Goal: Transaction & Acquisition: Book appointment/travel/reservation

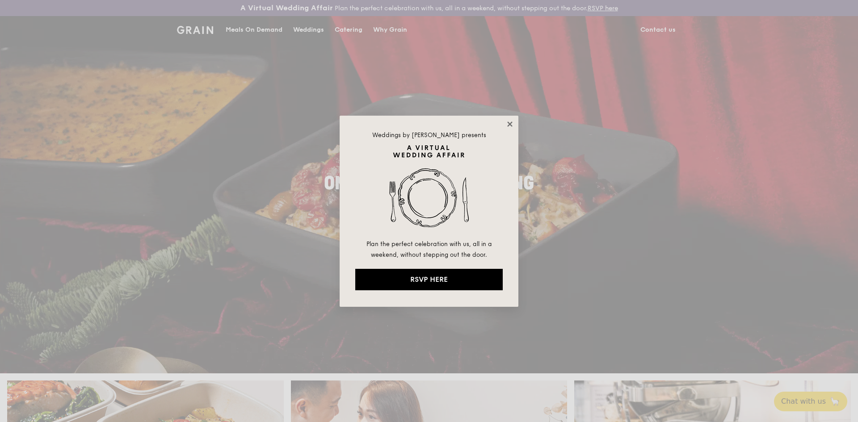
click at [513, 124] on icon at bounding box center [510, 124] width 8 height 8
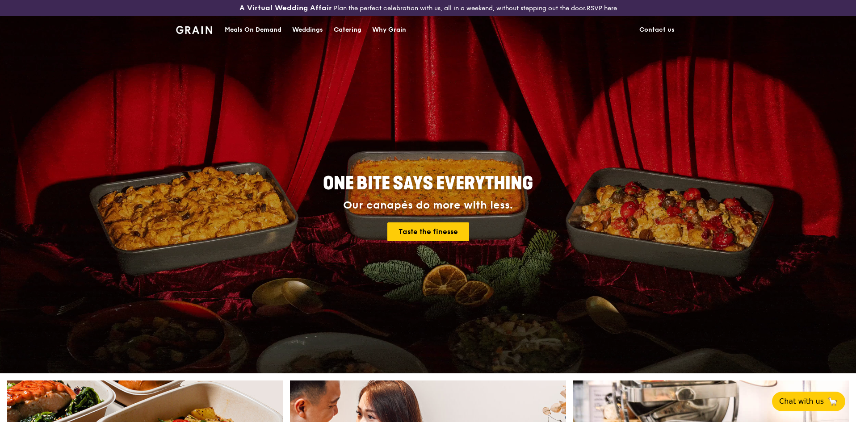
click at [244, 27] on div "Meals On Demand" at bounding box center [253, 30] width 57 height 27
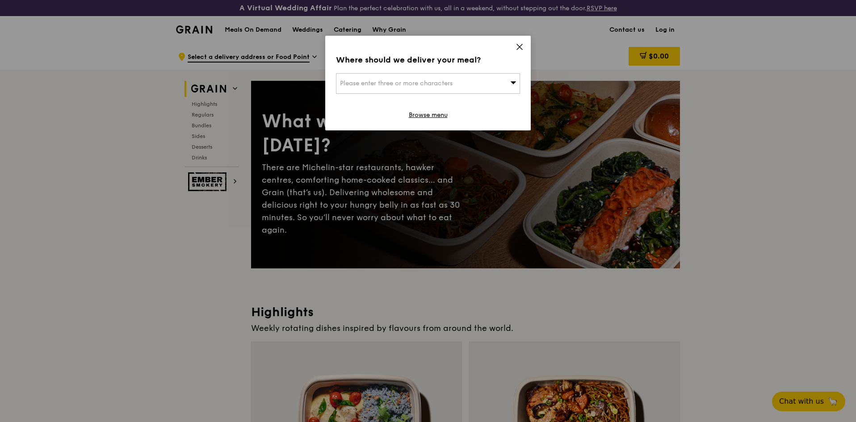
click at [518, 42] on div "Where should we deliver your meal? Please enter three or more characters Browse…" at bounding box center [428, 83] width 206 height 95
click at [517, 45] on icon at bounding box center [519, 46] width 5 height 5
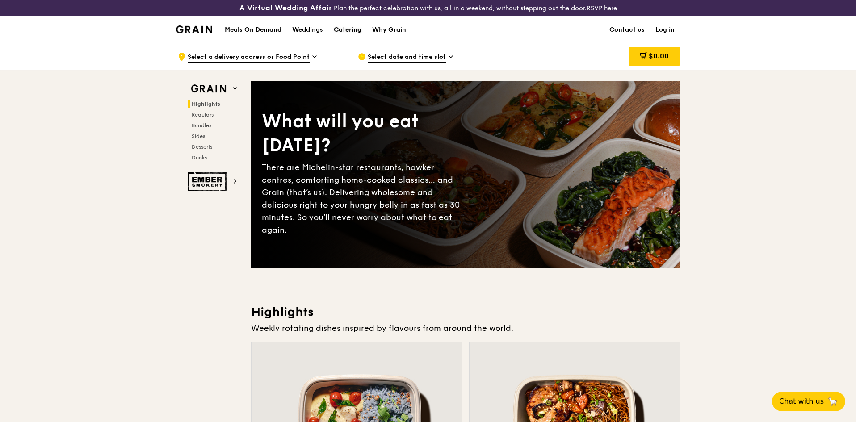
click at [353, 30] on div "Catering" at bounding box center [348, 30] width 28 height 27
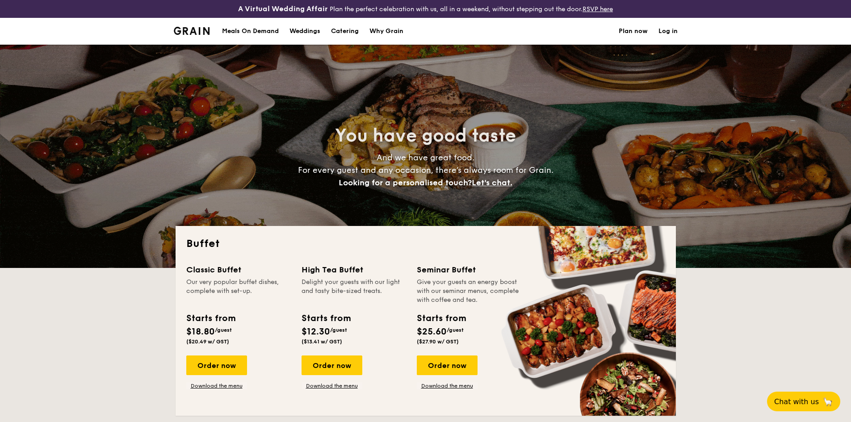
select select
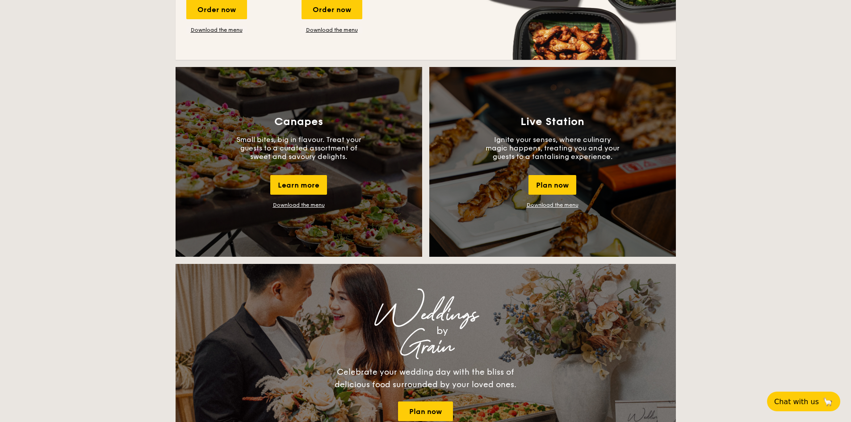
scroll to position [760, 0]
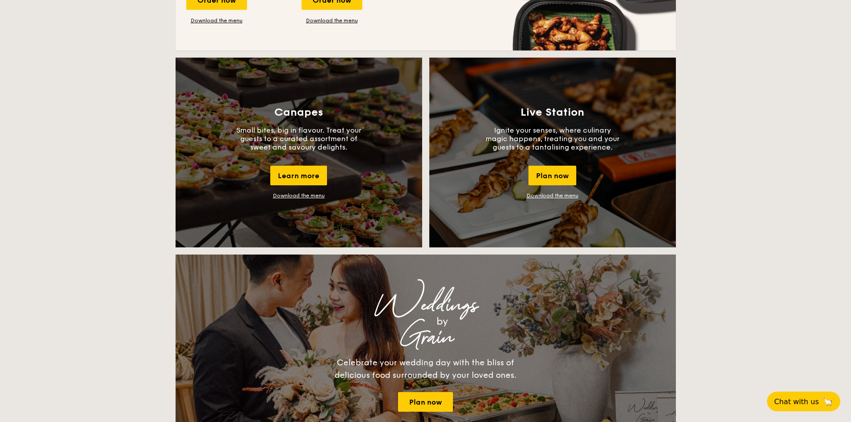
click at [287, 196] on link "Download the menu" at bounding box center [299, 196] width 52 height 6
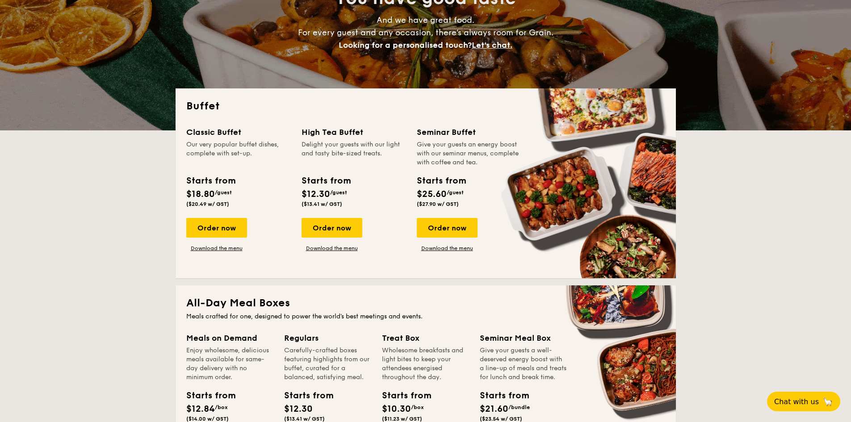
scroll to position [89, 0]
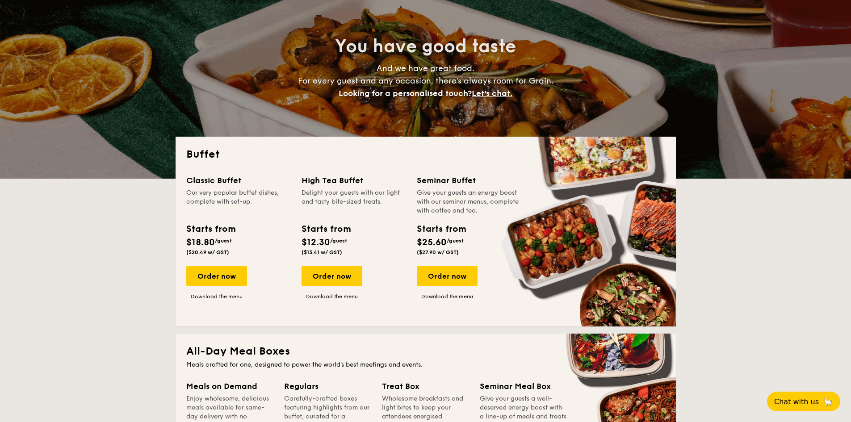
drag, startPoint x: 189, startPoint y: 179, endPoint x: 246, endPoint y: 180, distance: 56.3
click at [246, 180] on div "Classic Buffet" at bounding box center [238, 180] width 105 height 13
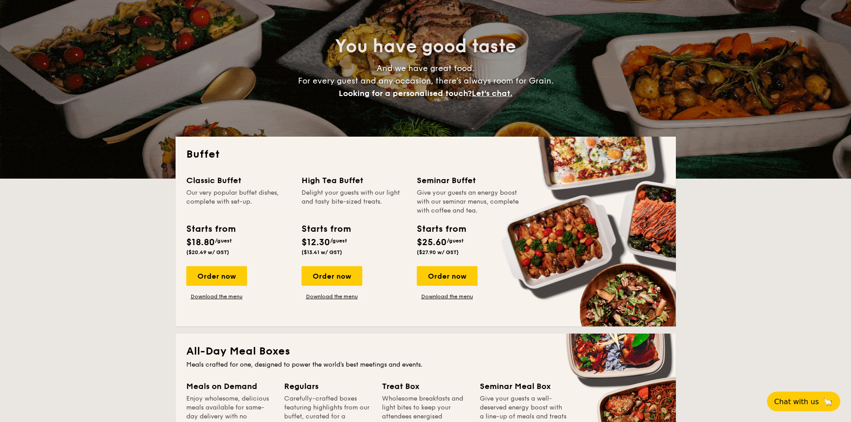
click at [246, 180] on div "Classic Buffet" at bounding box center [238, 180] width 105 height 13
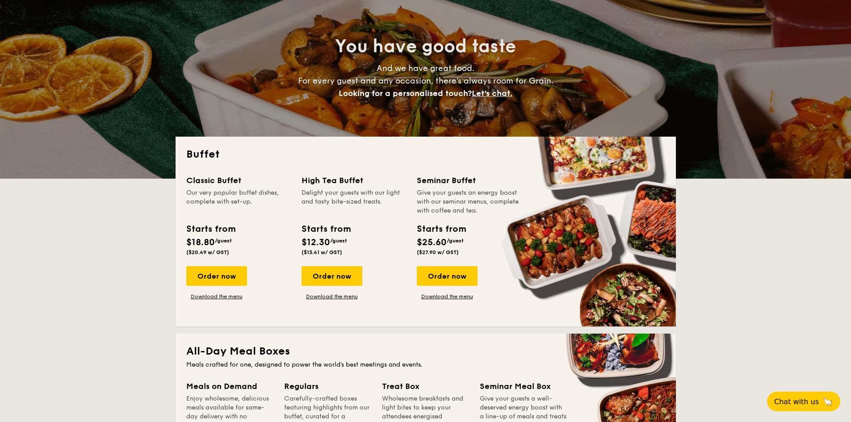
drag, startPoint x: 417, startPoint y: 179, endPoint x: 490, endPoint y: 181, distance: 72.9
click at [490, 181] on div "Seminar Buffet" at bounding box center [469, 180] width 105 height 13
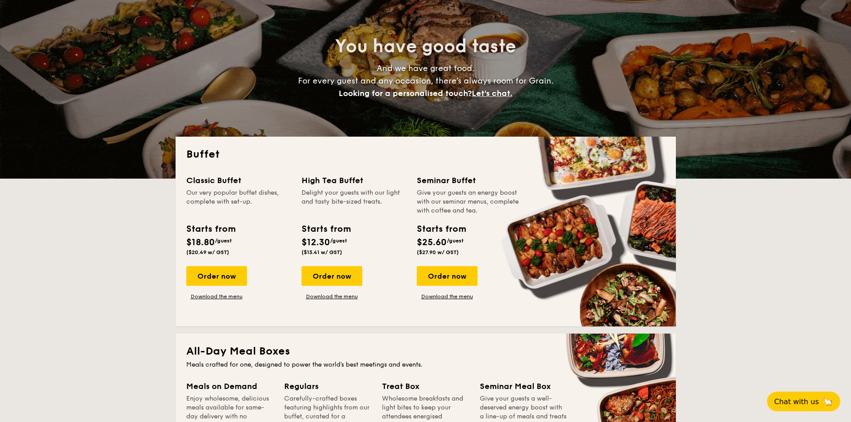
drag, startPoint x: 293, startPoint y: 180, endPoint x: 365, endPoint y: 183, distance: 72.4
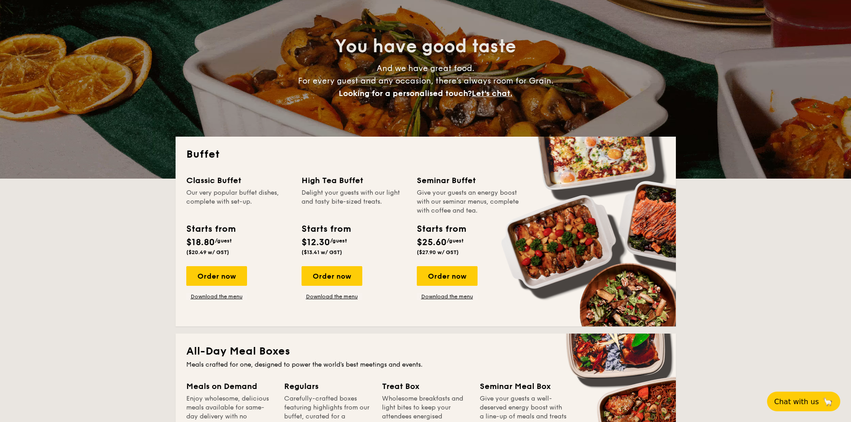
click at [365, 183] on div "Classic Buffet Our very popular buffet dishes, complete with set-up. Starts fro…" at bounding box center [425, 245] width 479 height 142
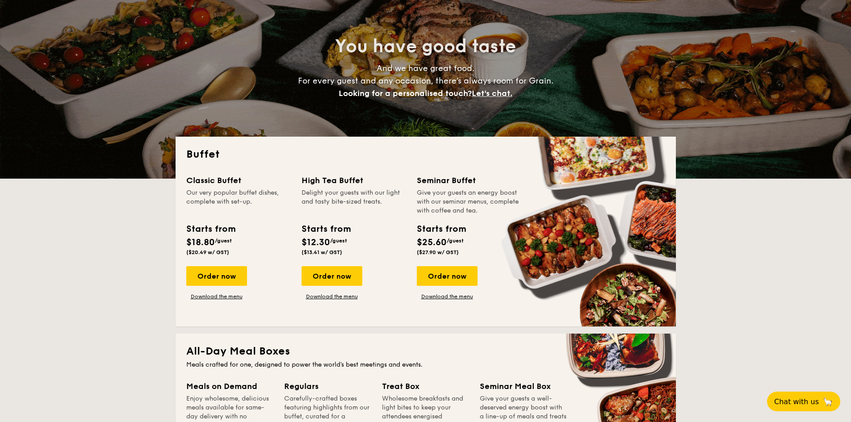
click at [387, 196] on div "Delight your guests with our light and tasty bite-sized treats." at bounding box center [354, 202] width 105 height 27
drag, startPoint x: 414, startPoint y: 180, endPoint x: 504, endPoint y: 192, distance: 90.6
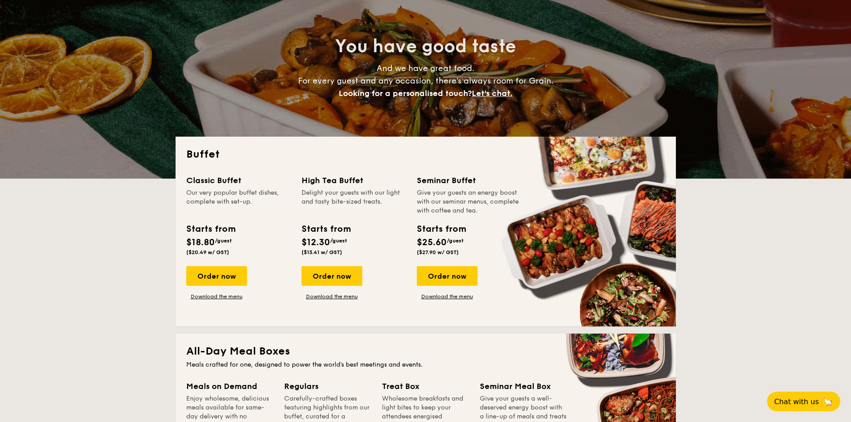
click at [504, 192] on div "Classic Buffet Our very popular buffet dishes, complete with set-up. Starts fro…" at bounding box center [425, 245] width 479 height 142
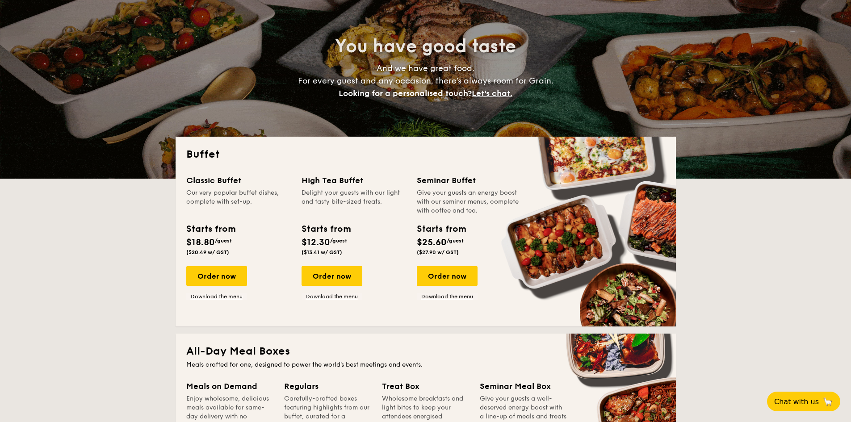
click at [494, 235] on div "Starts from $25.60 /guest ($27.90 w/ GST)" at bounding box center [469, 240] width 112 height 37
click at [443, 279] on div "Order now" at bounding box center [447, 276] width 61 height 20
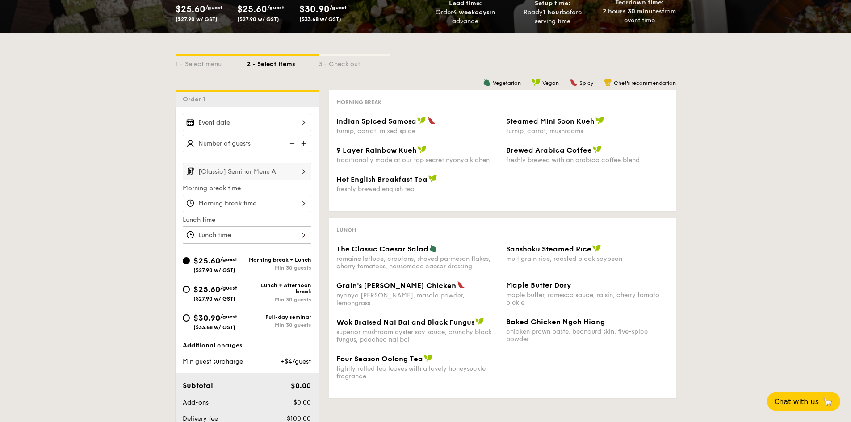
scroll to position [134, 0]
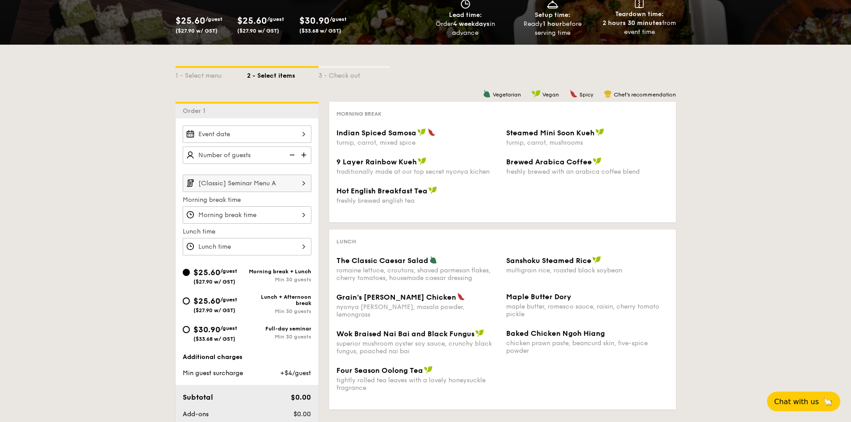
click at [224, 133] on div at bounding box center [247, 134] width 129 height 17
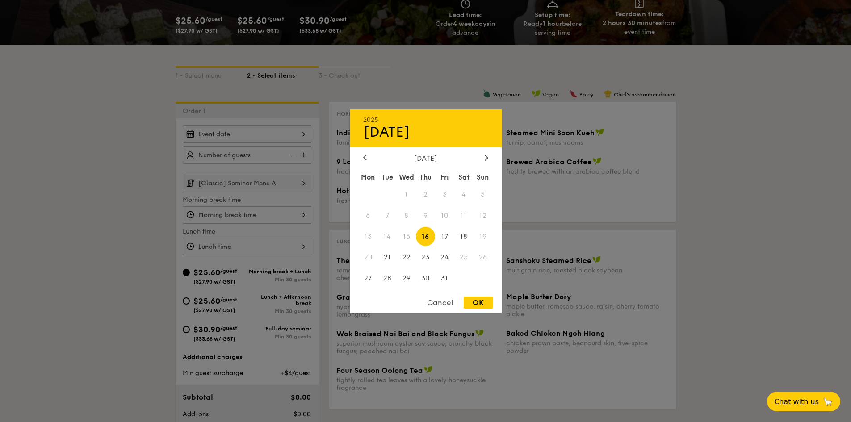
click at [224, 133] on div at bounding box center [425, 211] width 851 height 422
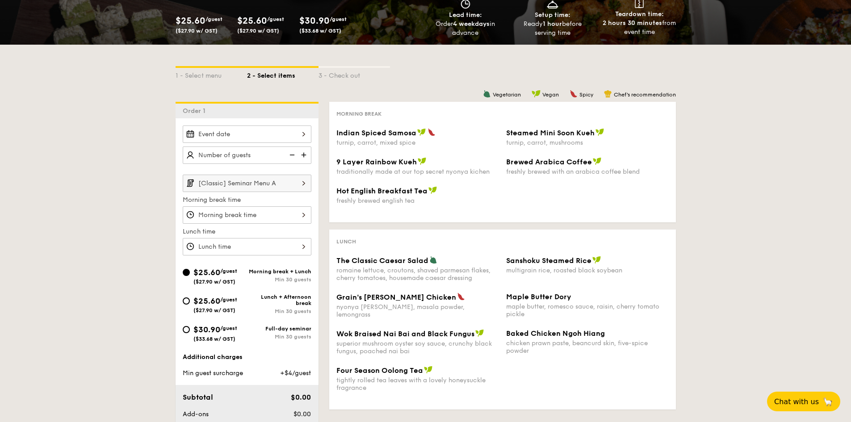
click at [268, 129] on div at bounding box center [247, 134] width 129 height 17
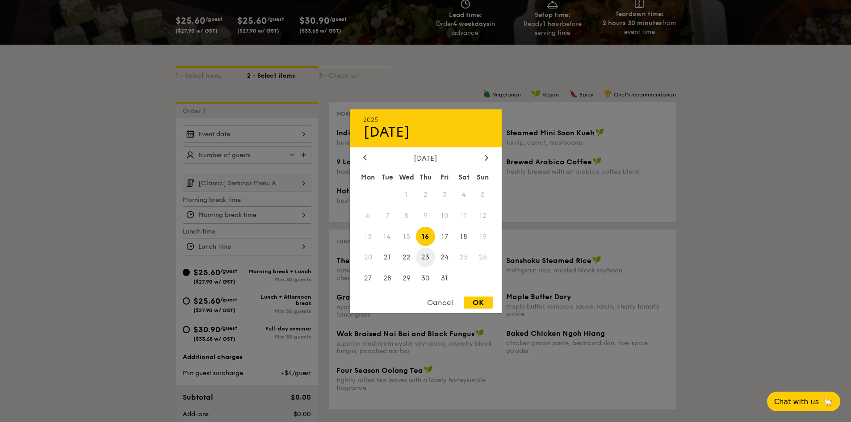
click at [428, 258] on span "23" at bounding box center [425, 257] width 19 height 19
click at [470, 304] on div "OK" at bounding box center [478, 303] width 29 height 12
type input "Oct 23, 2025"
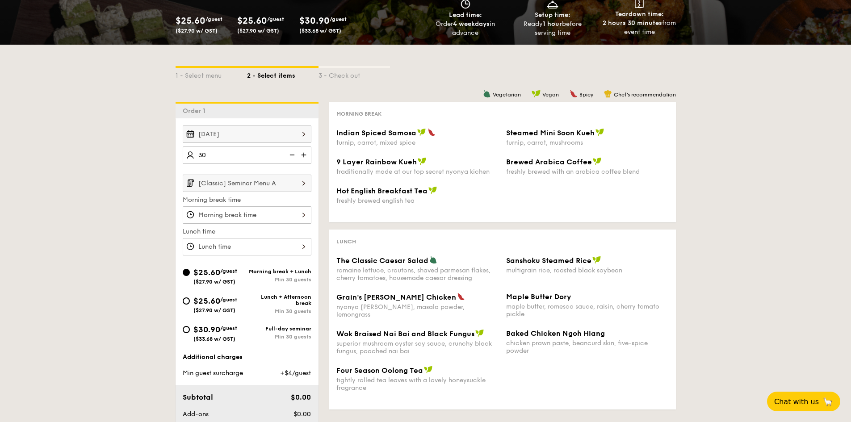
type input "30 guests"
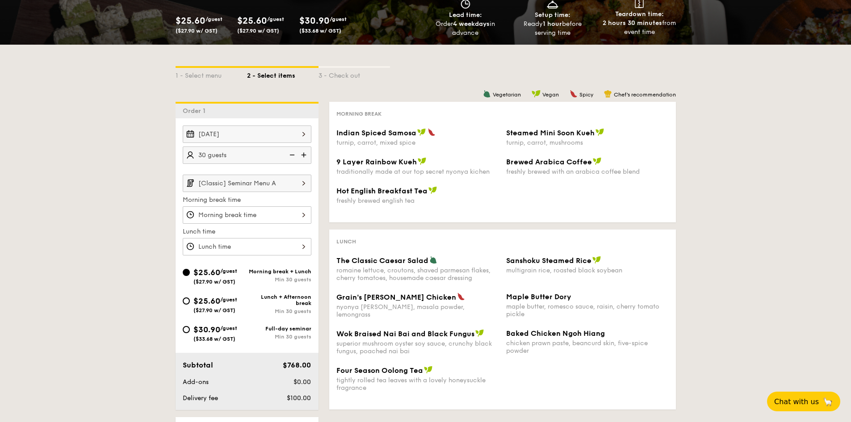
click at [323, 243] on div "Vegetarian Vegan Spicy Chef's recommendation Morning break Indian Spiced Samosa…" at bounding box center [497, 259] width 357 height 315
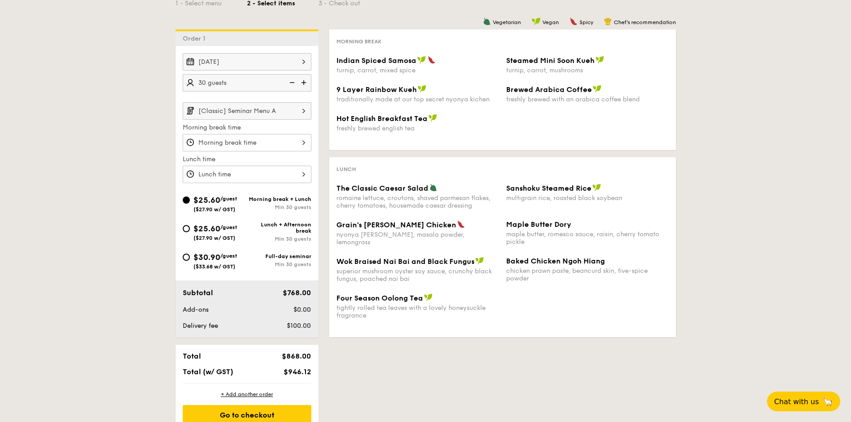
scroll to position [223, 0]
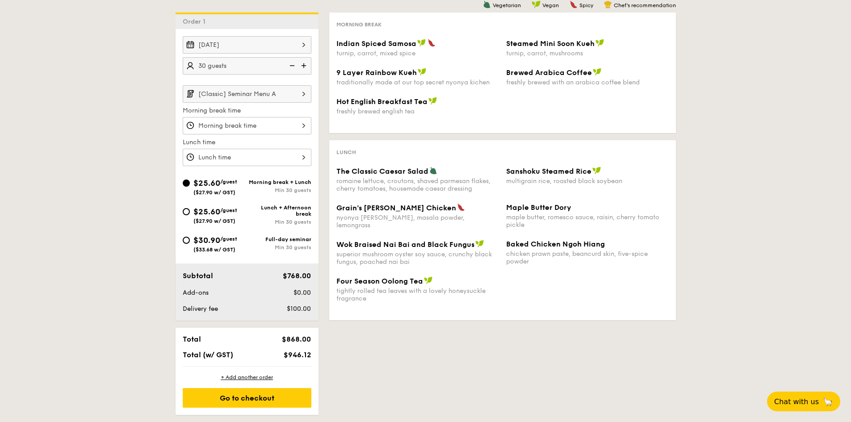
drag, startPoint x: 281, startPoint y: 355, endPoint x: 318, endPoint y: 361, distance: 38.0
click at [318, 361] on div "Total $868.00 Total (w/ GST) $946.12" at bounding box center [247, 347] width 143 height 38
drag, startPoint x: 317, startPoint y: 361, endPoint x: 283, endPoint y: 356, distance: 34.8
click at [283, 356] on div "Total $868.00 Total (w/ GST) $946.12" at bounding box center [247, 347] width 143 height 38
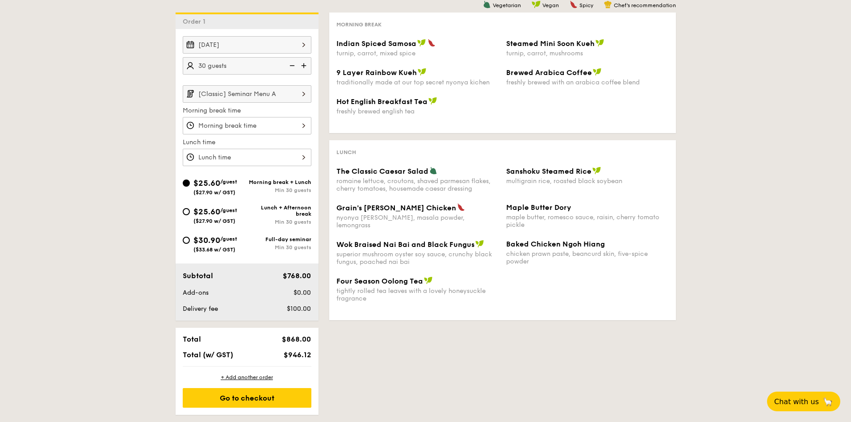
click at [340, 338] on div "1 - Select menu 2 - Select items 3 - Check out Order 1 Oct 23, 2025 30 guests […" at bounding box center [425, 185] width 515 height 460
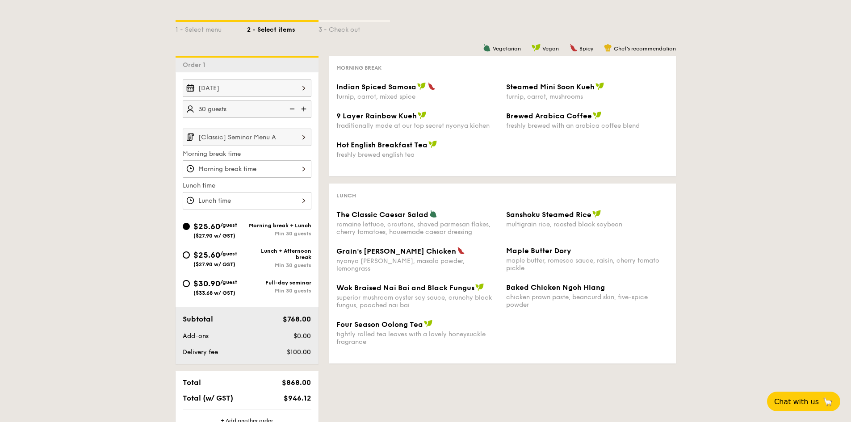
scroll to position [179, 0]
click at [523, 218] on span "Sanshoku Steamed Rice" at bounding box center [548, 216] width 85 height 8
click at [525, 250] on span "Maple Butter Dory" at bounding box center [538, 252] width 65 height 8
click at [524, 286] on span "Baked Chicken Ngoh Hiang" at bounding box center [555, 289] width 99 height 8
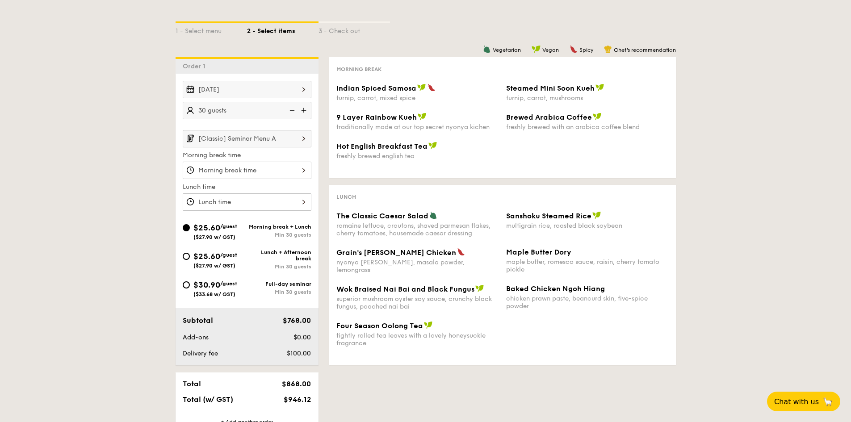
click at [393, 257] on div "Grain's Curry Chicken nyonya curry, masala powder, lemongrass" at bounding box center [417, 261] width 163 height 26
click at [386, 294] on div "Wok Braised Nai Bai and Black Fungus superior mushroom oyster soy sauce, crunch…" at bounding box center [417, 298] width 163 height 26
drag, startPoint x: 382, startPoint y: 323, endPoint x: 382, endPoint y: 332, distance: 8.1
click at [382, 324] on span "Four Season Oolong Tea" at bounding box center [379, 326] width 87 height 8
drag, startPoint x: 378, startPoint y: 232, endPoint x: 374, endPoint y: 218, distance: 15.1
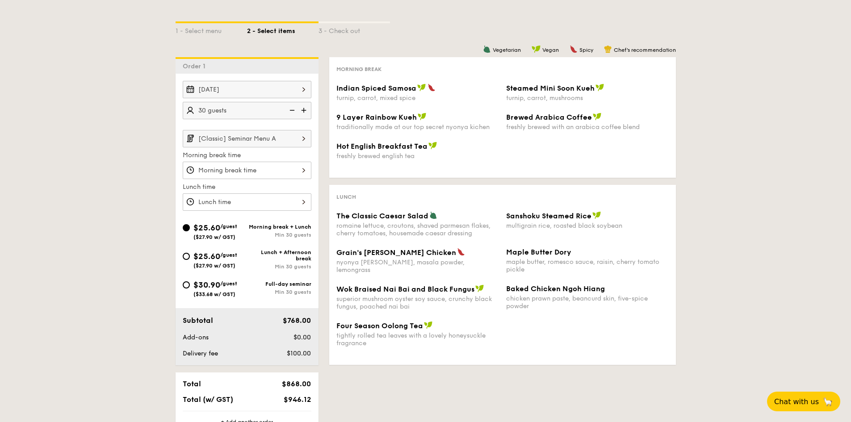
click at [377, 232] on div "romaine lettuce, croutons, shaved parmesan flakes, cherry tomatoes, housemade c…" at bounding box center [417, 229] width 163 height 15
click at [374, 218] on span "The Classic Caesar Salad" at bounding box center [382, 216] width 92 height 8
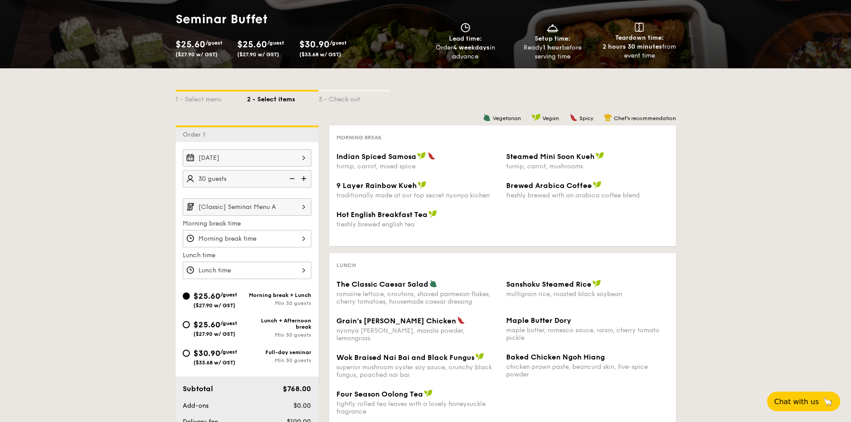
scroll to position [134, 0]
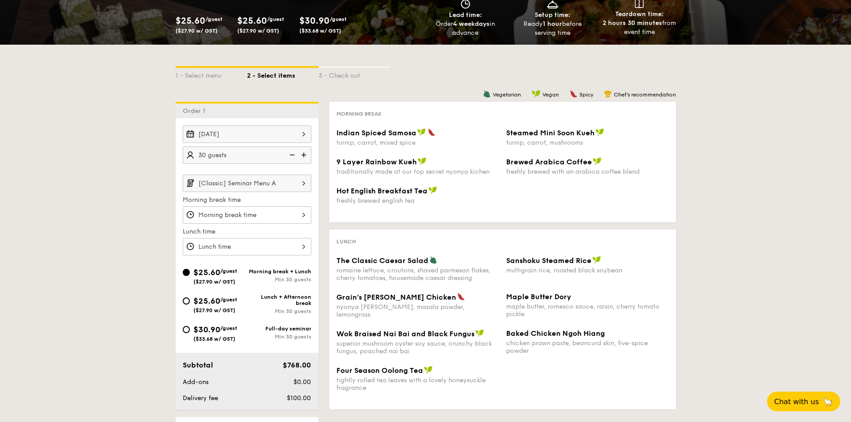
click at [285, 329] on div "Full-day seminar" at bounding box center [279, 329] width 64 height 6
click at [190, 329] on input "$30.90 /guest ($33.68 w/ GST) Full-day seminar Min 30 guests" at bounding box center [186, 329] width 7 height 7
radio input "true"
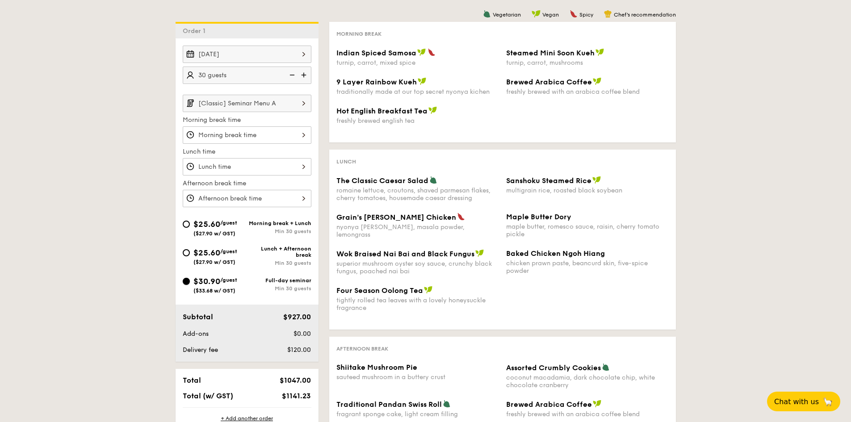
scroll to position [179, 0]
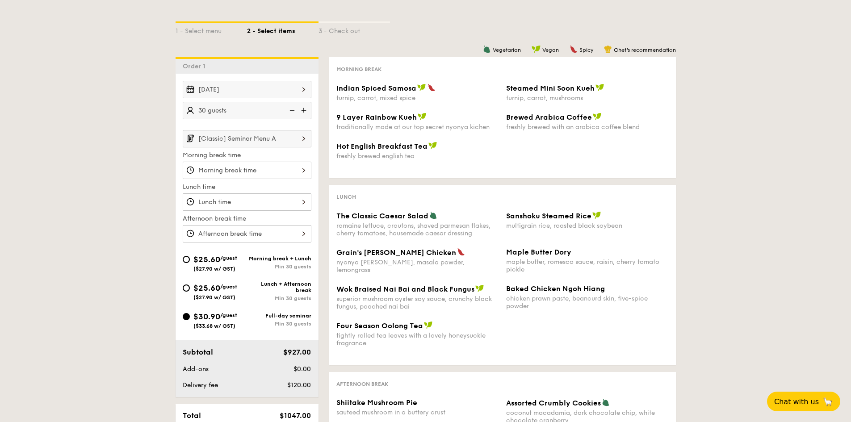
type input "30"
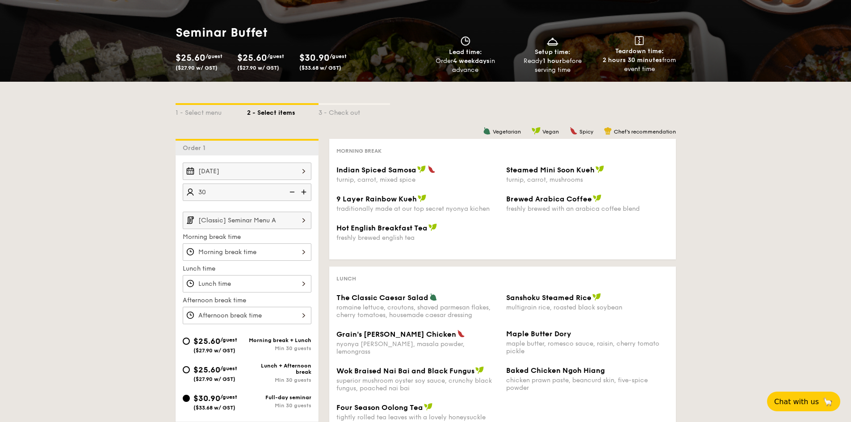
scroll to position [89, 0]
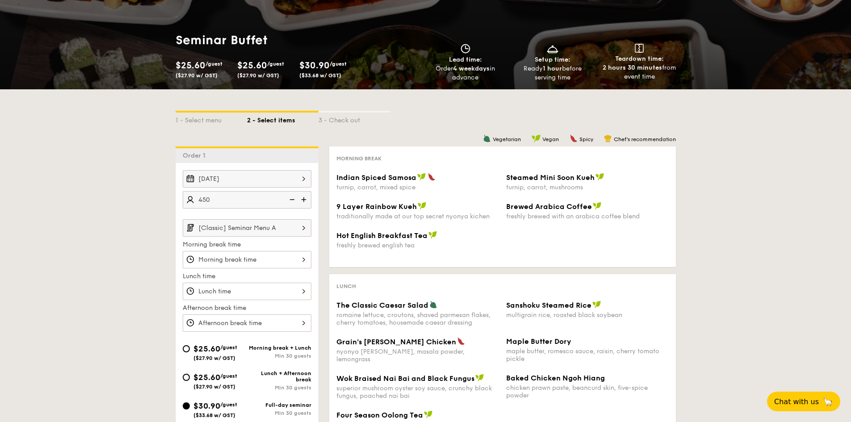
type input "450"
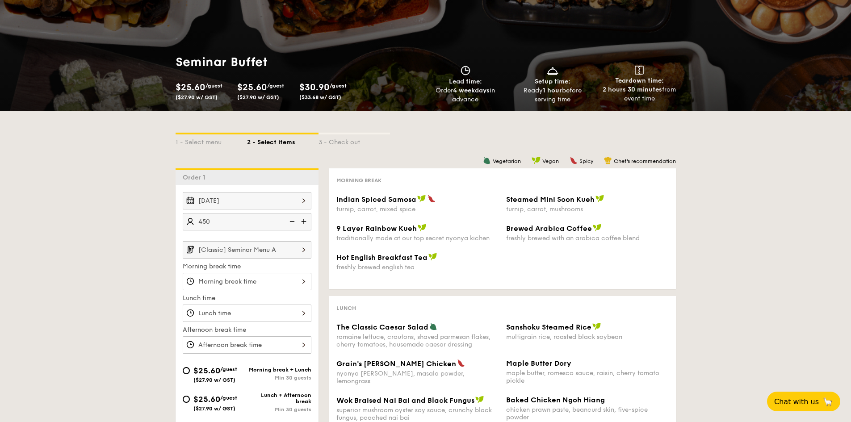
scroll to position [45, 0]
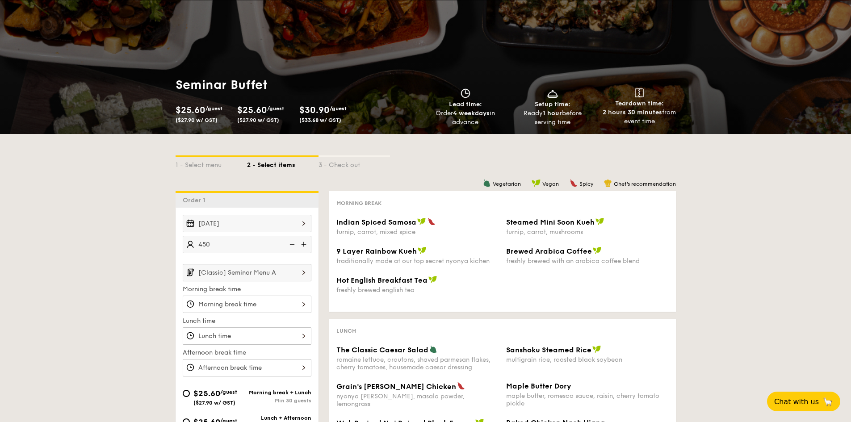
scroll to position [107, 0]
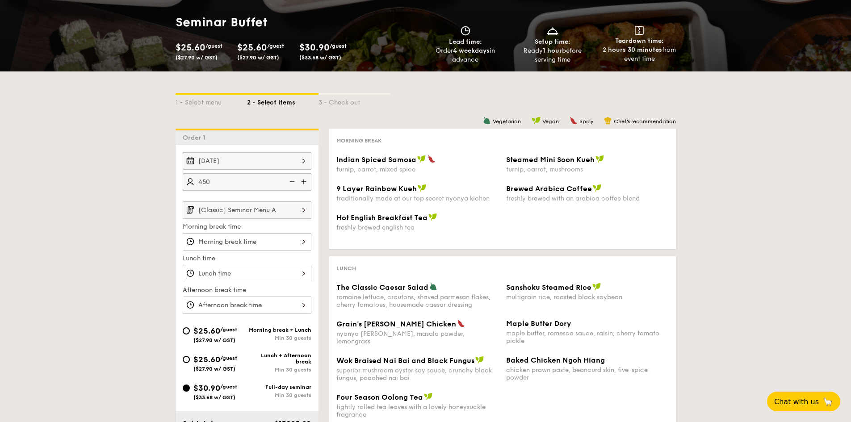
select select
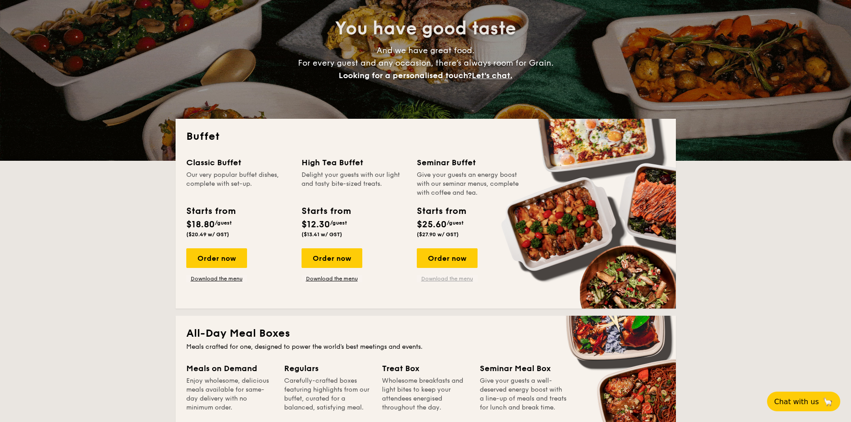
click at [428, 280] on link "Download the menu" at bounding box center [447, 278] width 61 height 7
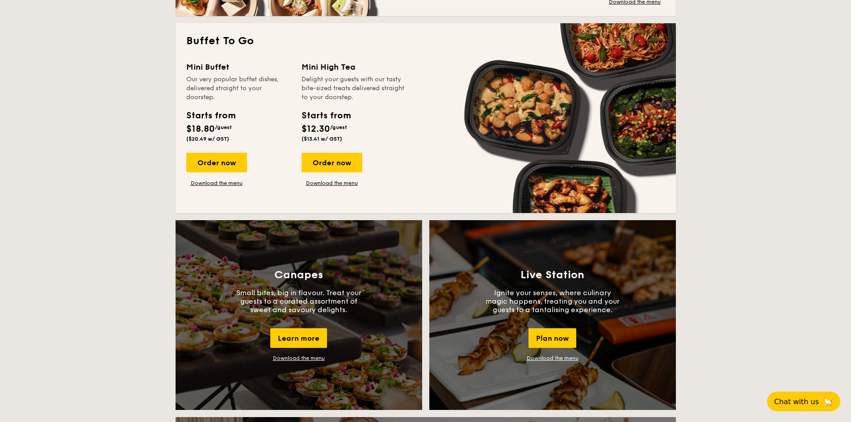
scroll to position [599, 0]
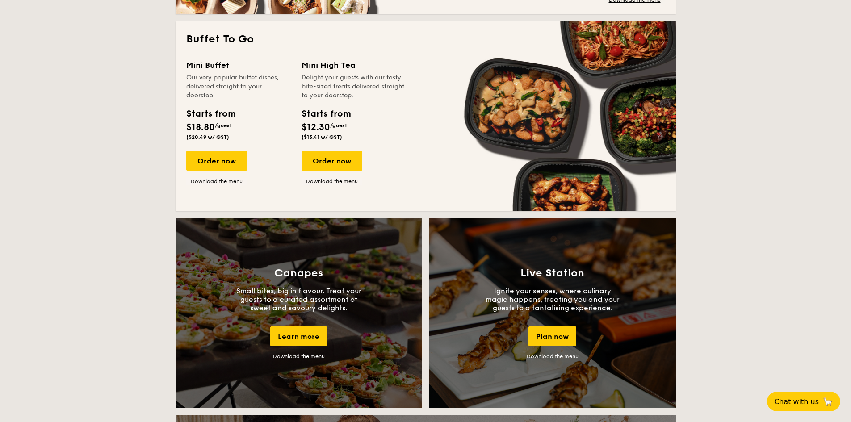
click at [544, 356] on link "Download the menu" at bounding box center [553, 356] width 52 height 6
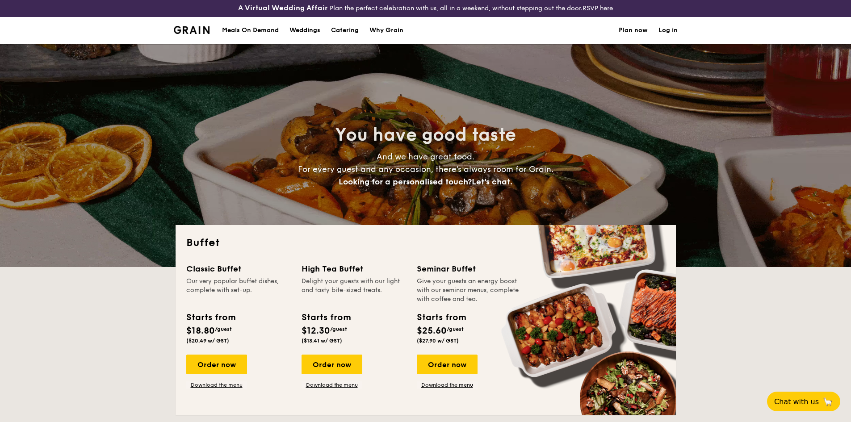
scroll to position [0, 0]
